Goal: Find specific page/section: Find specific page/section

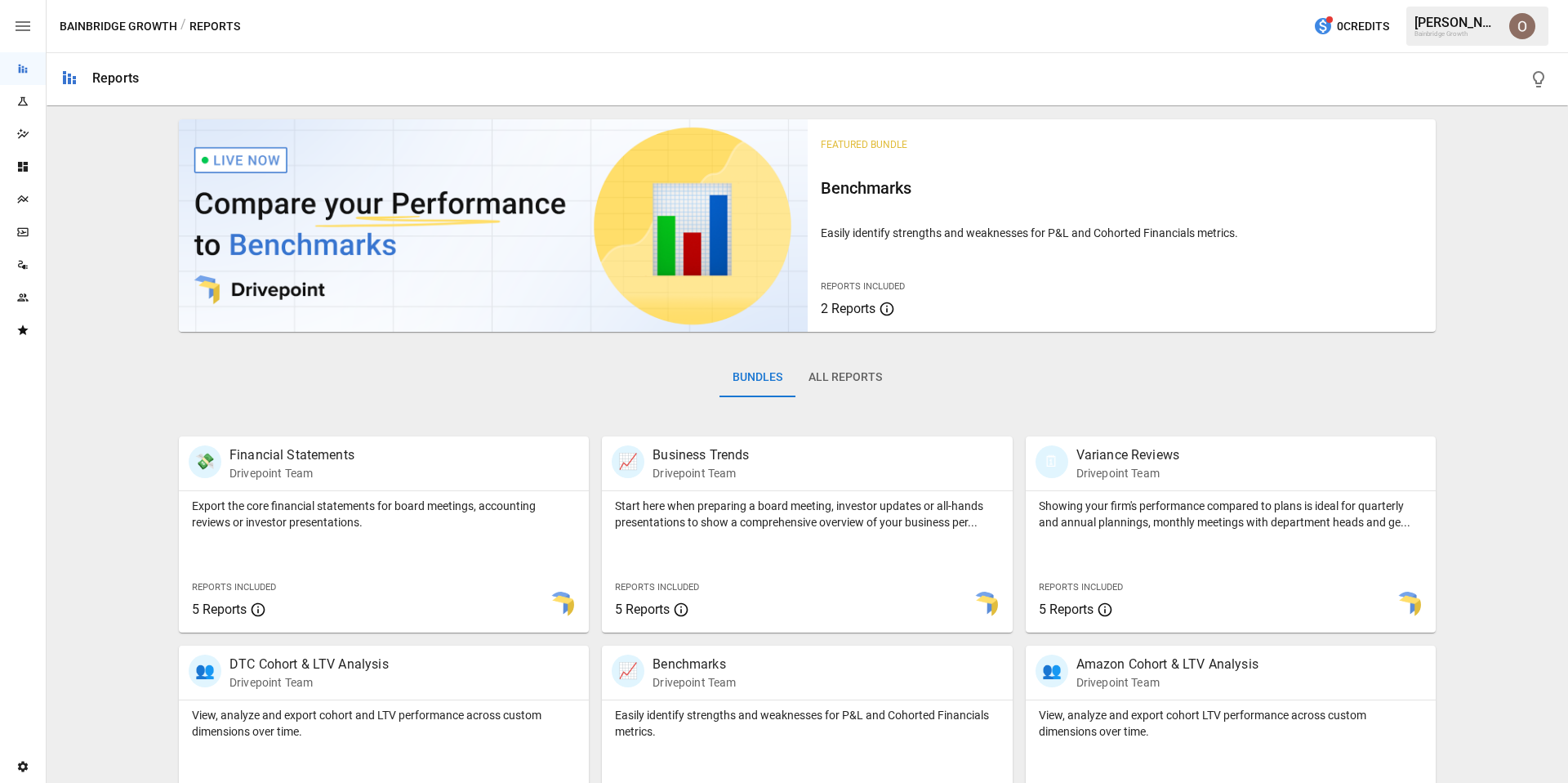
click at [1521, 31] on img "Oleksii Flok" at bounding box center [1523, 26] width 26 height 26
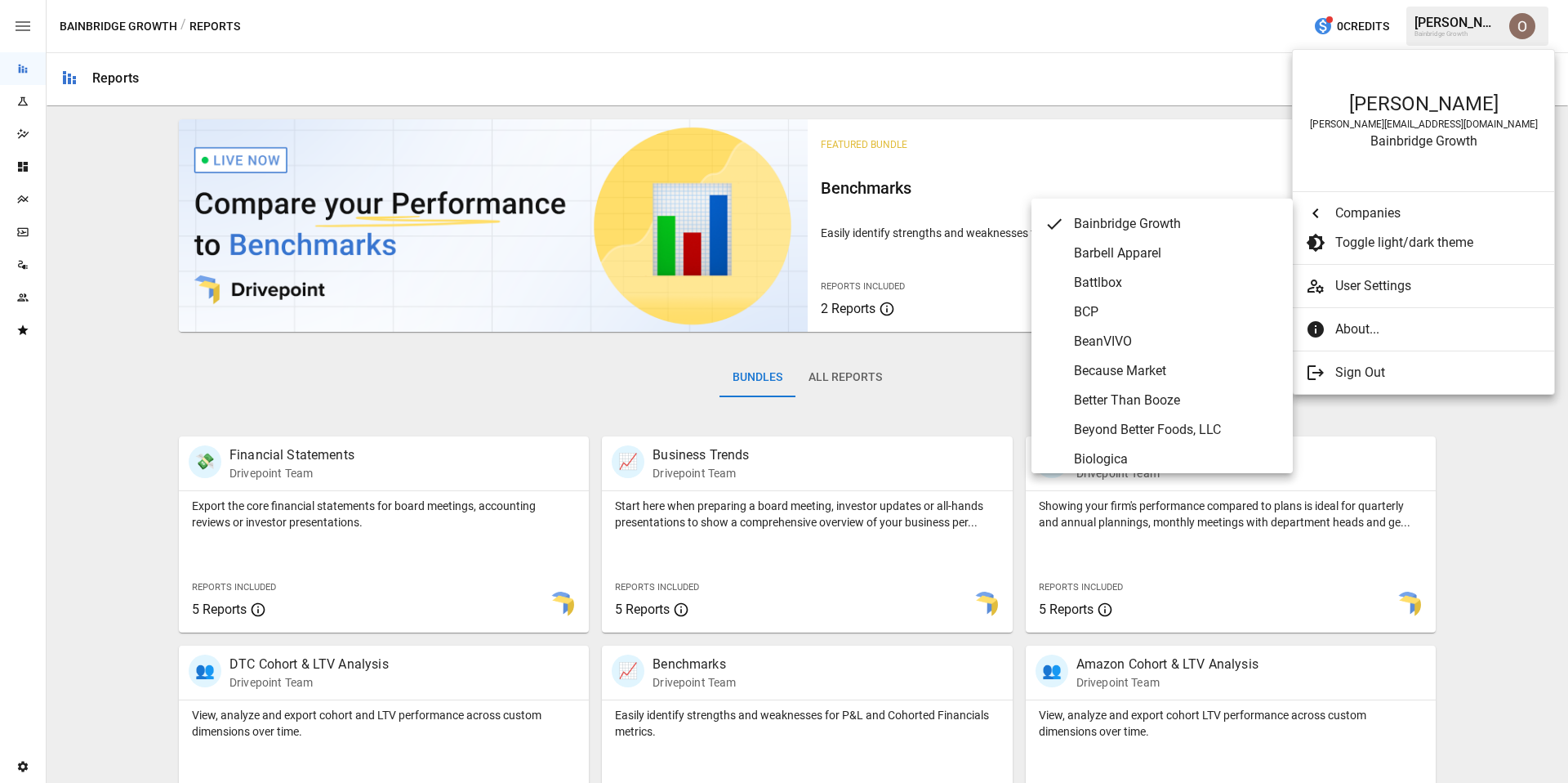
scroll to position [557, 0]
click at [1123, 368] on span "Because Market" at bounding box center [1177, 369] width 206 height 19
